Goal: Task Accomplishment & Management: Use online tool/utility

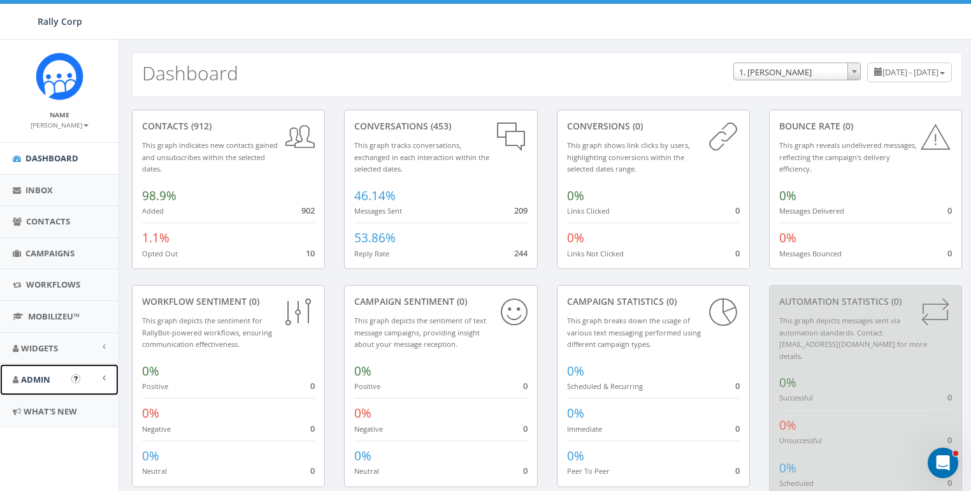
click at [28, 377] on span "Admin" at bounding box center [35, 378] width 29 height 11
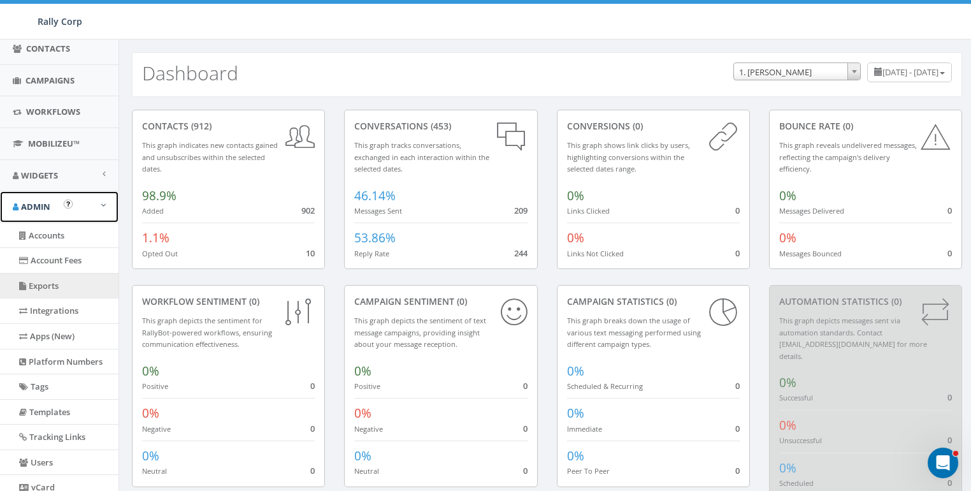
scroll to position [174, 0]
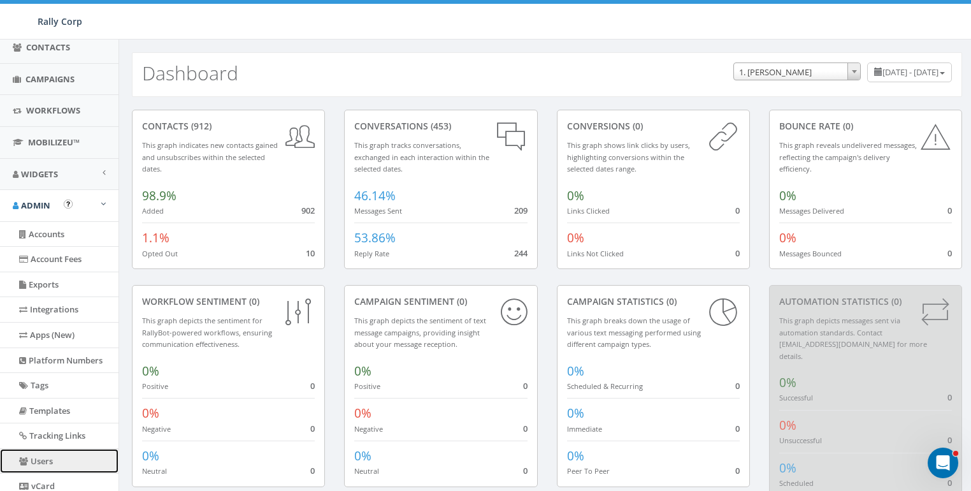
click at [49, 451] on link "Users" at bounding box center [59, 461] width 119 height 25
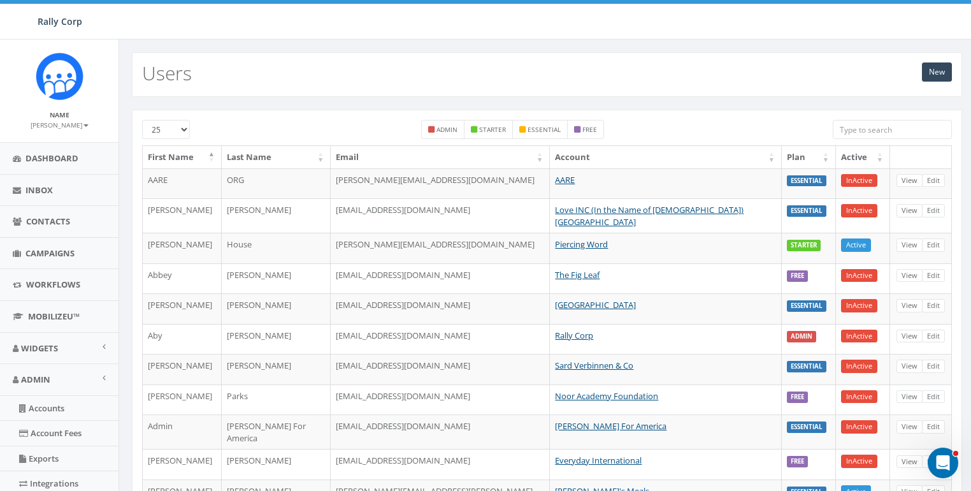
click at [890, 132] on input "search" at bounding box center [892, 129] width 119 height 19
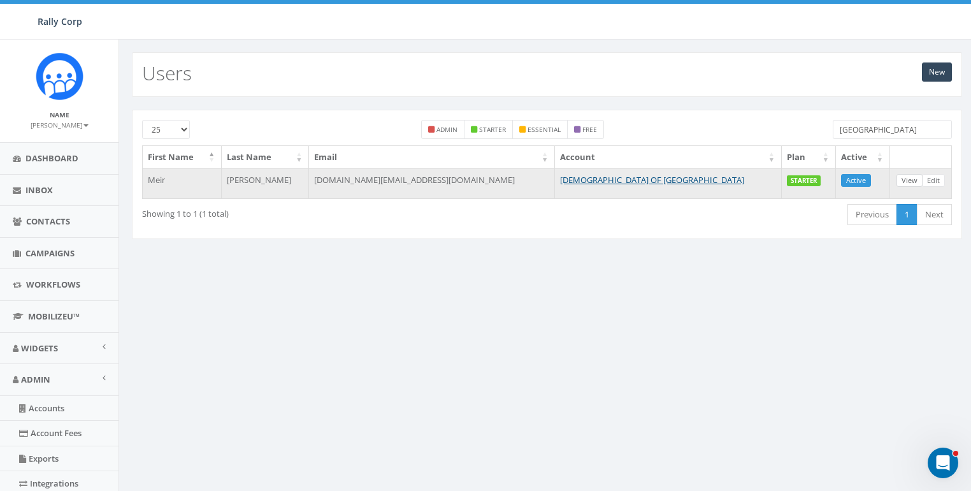
type input "poland"
click at [908, 175] on link "View" at bounding box center [910, 180] width 26 height 13
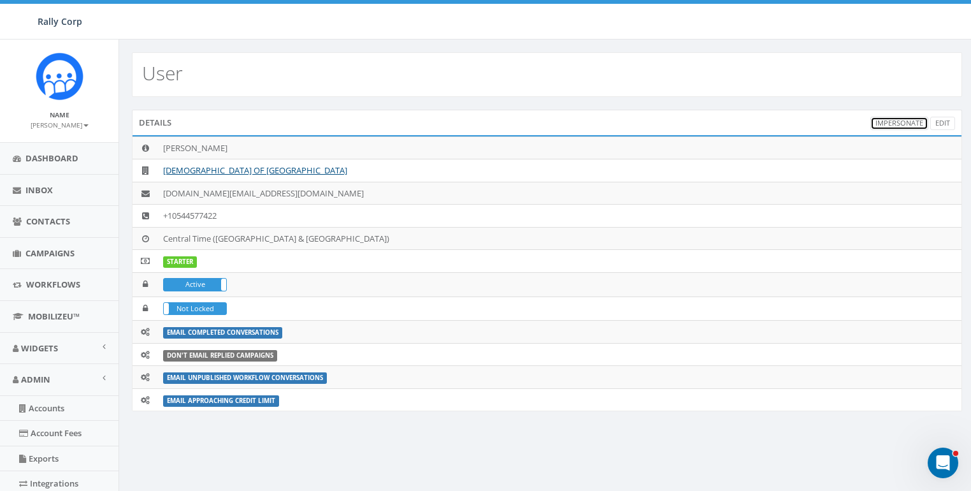
click at [910, 124] on link "Impersonate" at bounding box center [900, 123] width 58 height 13
